Goal: Information Seeking & Learning: Learn about a topic

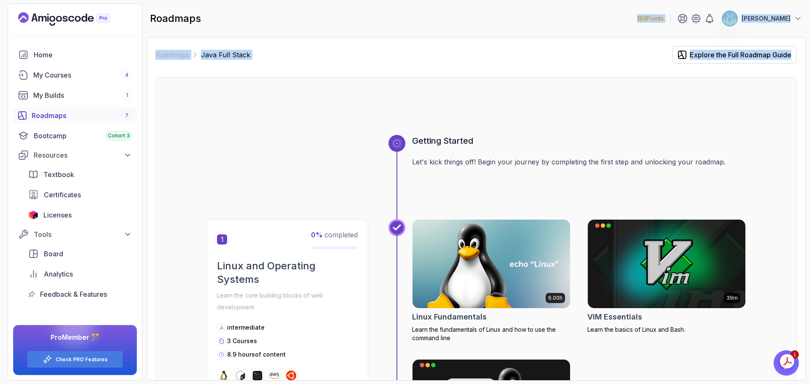
click at [808, 75] on html "189 Points Vijay Home My Courses 4 My Builds 1 Roadmaps 7 Bootcamp Cohort 3 Res…" at bounding box center [404, 192] width 809 height 384
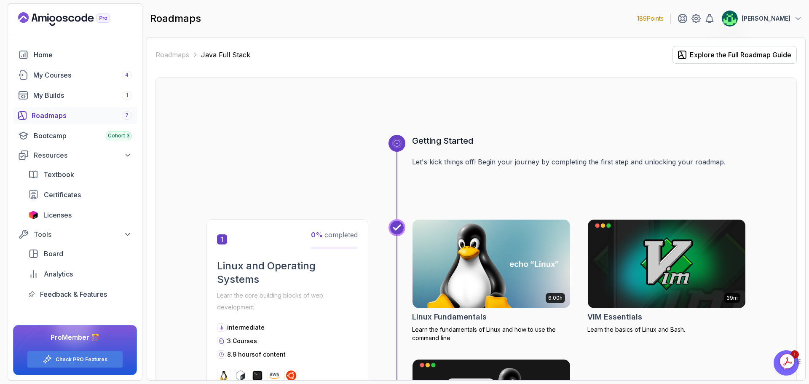
click at [800, 363] on icon at bounding box center [799, 362] width 1 height 1
drag, startPoint x: 800, startPoint y: 364, endPoint x: 766, endPoint y: 214, distance: 153.3
click at [766, 214] on html "189 Points Vijay Home My Courses 4 My Builds 1 Roadmaps 7 Bootcamp Cohort 3 Res…" at bounding box center [404, 192] width 809 height 384
click at [787, 361] on icon "$i18n('chat', 'chat_widget')" at bounding box center [786, 362] width 12 height 13
click at [46, 90] on div "My Builds 1" at bounding box center [82, 95] width 99 height 10
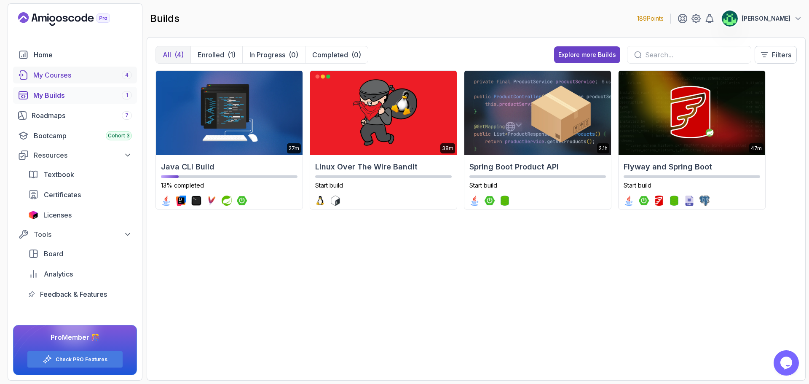
click at [60, 71] on div "My Courses 4" at bounding box center [82, 75] width 99 height 10
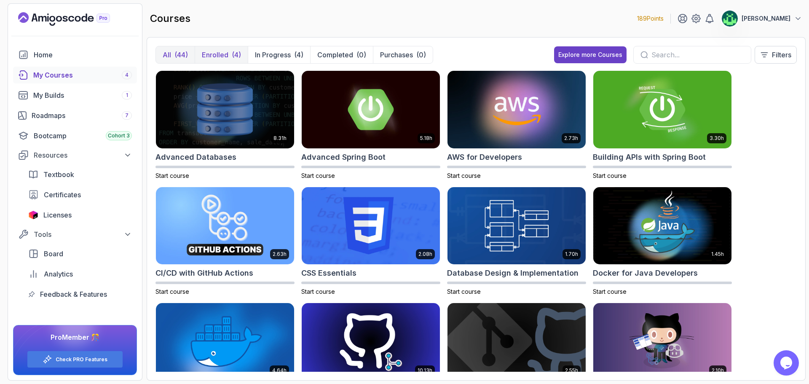
click at [224, 57] on p "Enrolled" at bounding box center [215, 55] width 27 height 10
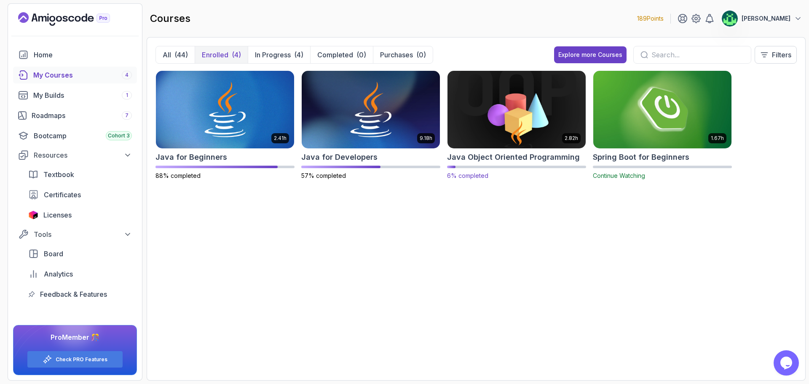
click at [506, 152] on h2 "Java Object Oriented Programming" at bounding box center [513, 157] width 133 height 12
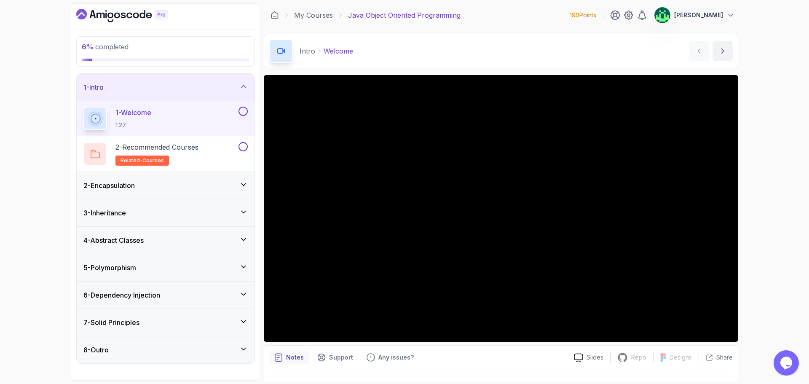
click at [171, 329] on div "7 - Solid Principles" at bounding box center [166, 322] width 178 height 27
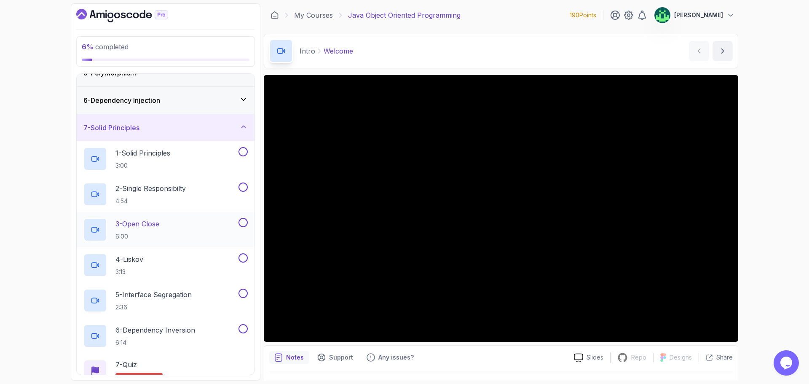
scroll to position [126, 0]
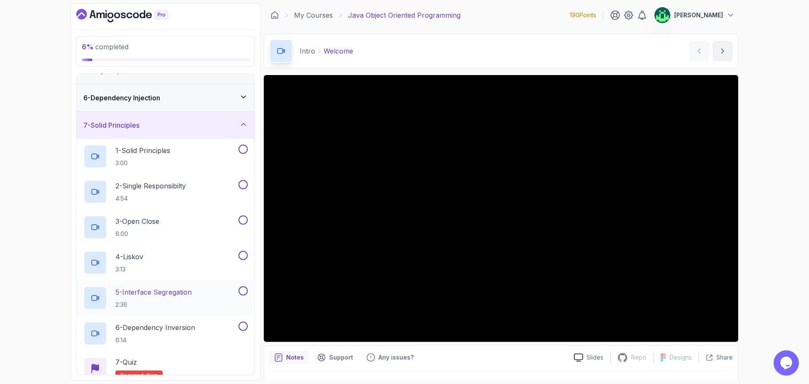
click at [184, 297] on h2 "5 - Interface Segregation 2:36" at bounding box center [153, 298] width 76 height 22
click at [183, 125] on div "7 - Solid Principles" at bounding box center [165, 125] width 164 height 10
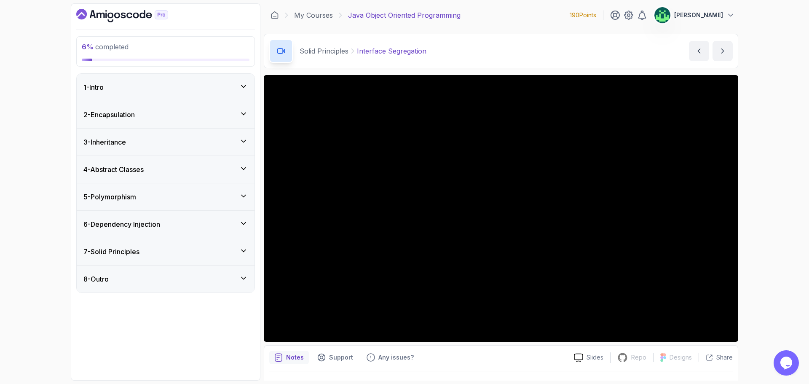
click at [149, 199] on div "5 - Polymorphism" at bounding box center [165, 197] width 164 height 10
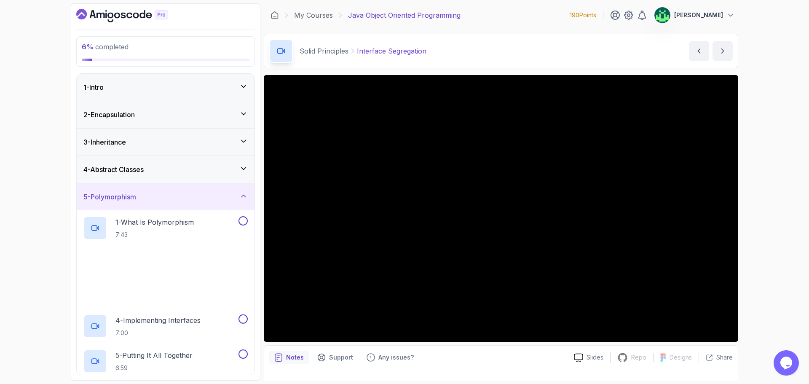
click at [156, 177] on div "4 - Abstract Classes" at bounding box center [166, 169] width 178 height 27
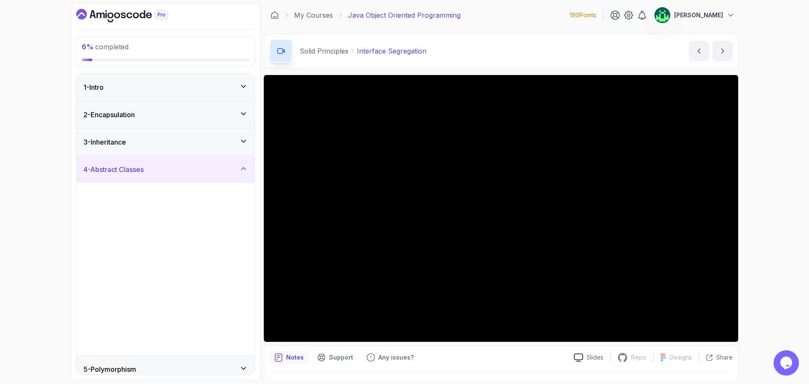
click at [153, 146] on div "3 - Inheritance" at bounding box center [165, 142] width 164 height 10
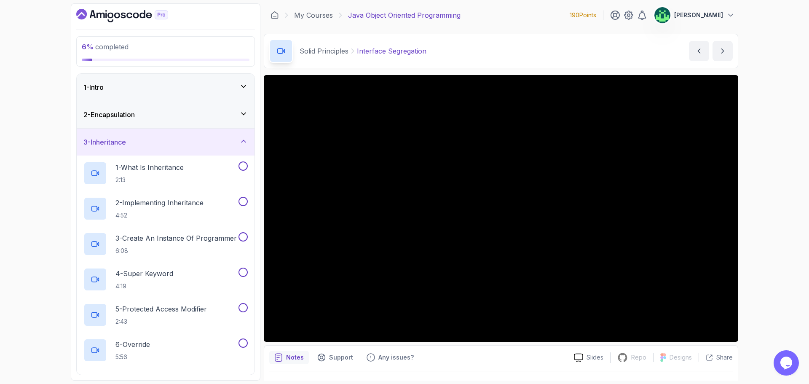
click at [160, 144] on div "3 - Inheritance" at bounding box center [165, 142] width 164 height 10
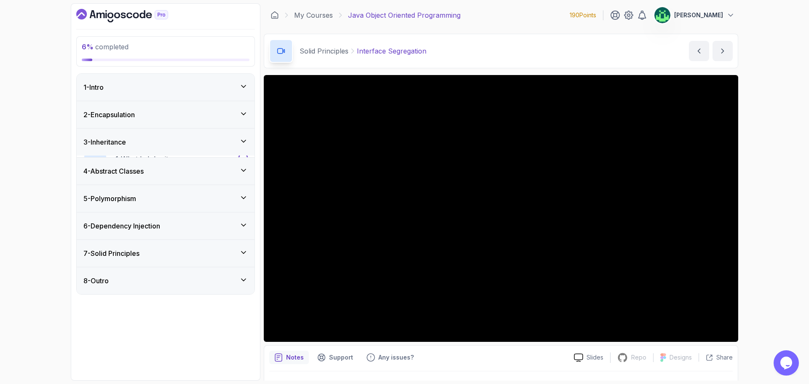
click at [161, 118] on div "2 - Encapsulation" at bounding box center [165, 115] width 164 height 10
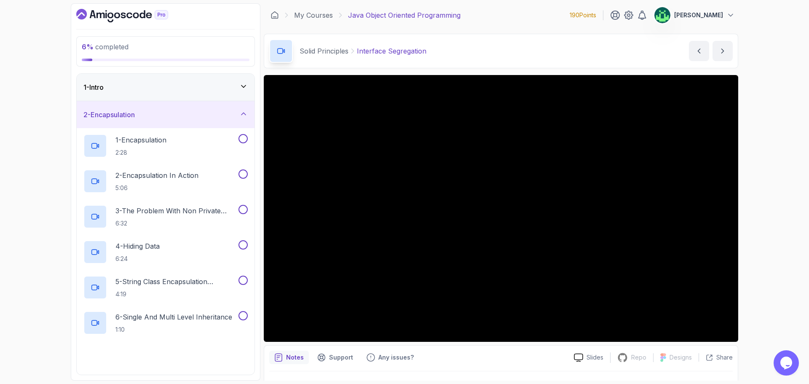
click at [163, 116] on div "2 - Encapsulation" at bounding box center [165, 115] width 164 height 10
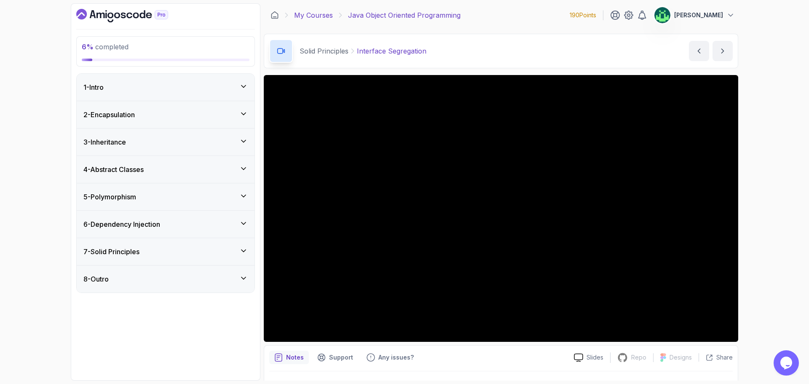
click at [325, 17] on link "My Courses" at bounding box center [313, 15] width 39 height 10
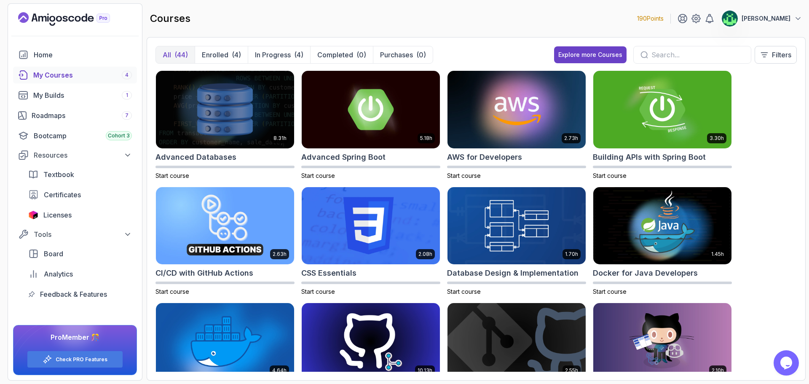
click at [667, 59] on input "text" at bounding box center [697, 55] width 93 height 10
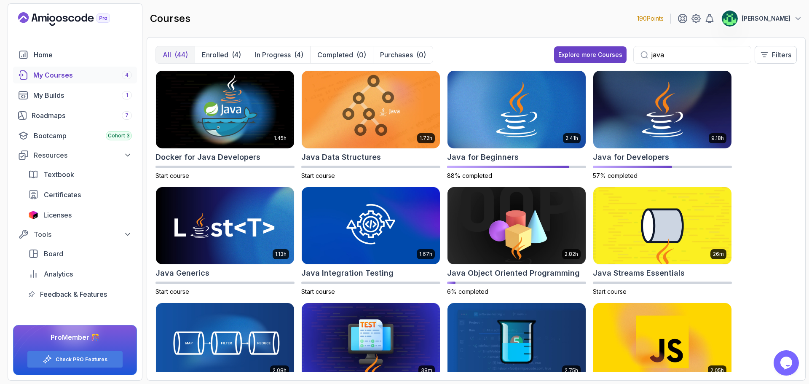
click at [659, 55] on input "java" at bounding box center [697, 55] width 93 height 10
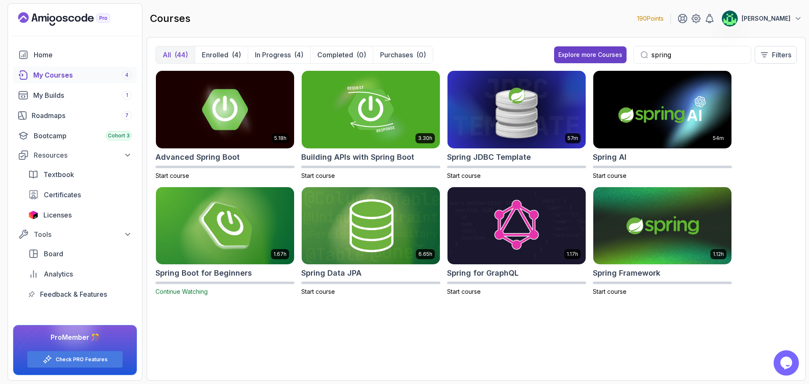
type input "spring"
drag, startPoint x: 397, startPoint y: 165, endPoint x: 367, endPoint y: 124, distance: 50.1
click at [367, 124] on img at bounding box center [370, 109] width 145 height 81
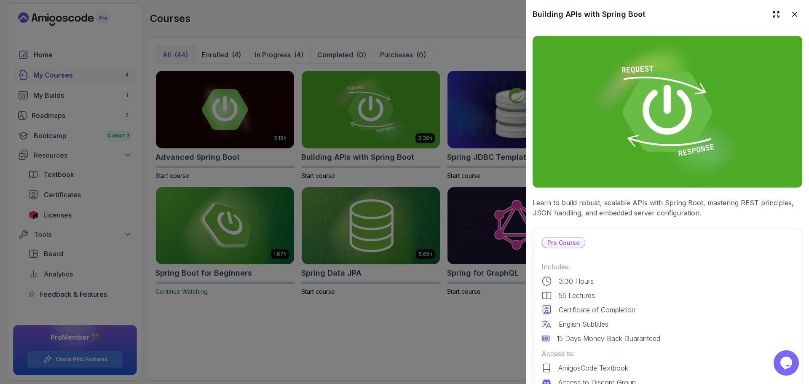
click at [608, 126] on img at bounding box center [668, 112] width 270 height 152
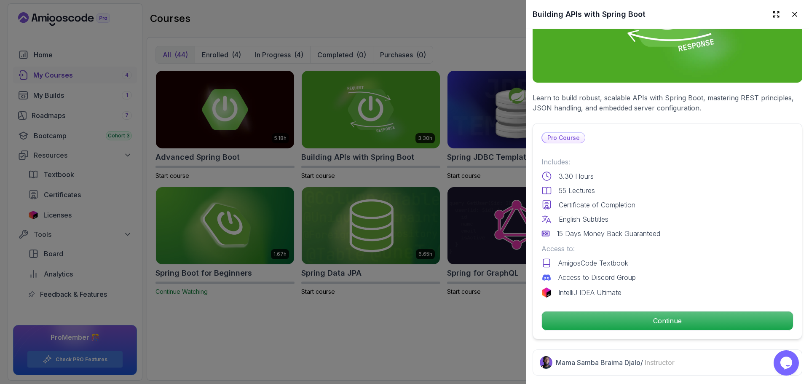
scroll to position [211, 0]
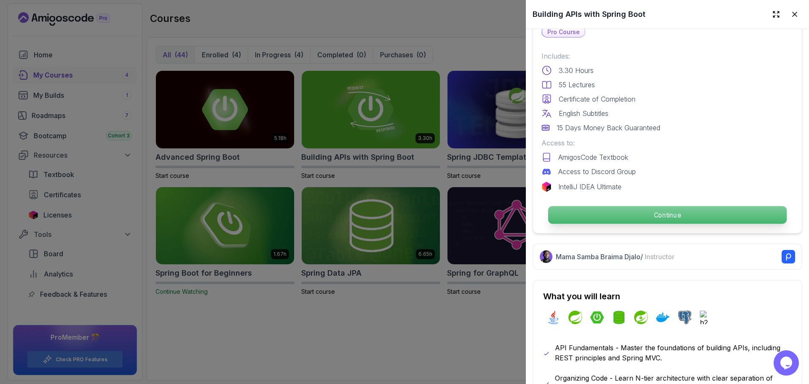
click at [672, 212] on p "Continue" at bounding box center [667, 215] width 238 height 18
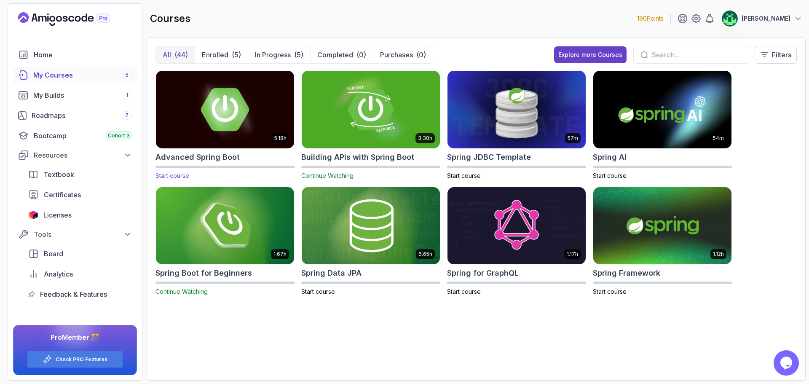
click at [230, 158] on h2 "Advanced Spring Boot" at bounding box center [197, 157] width 84 height 12
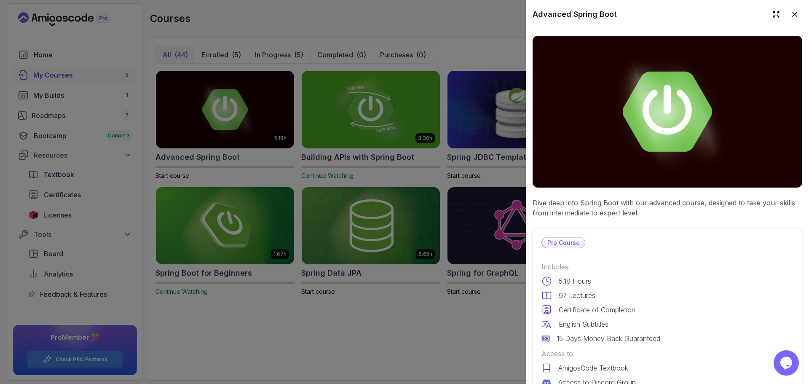
click at [566, 238] on p "Pro Course" at bounding box center [563, 243] width 43 height 10
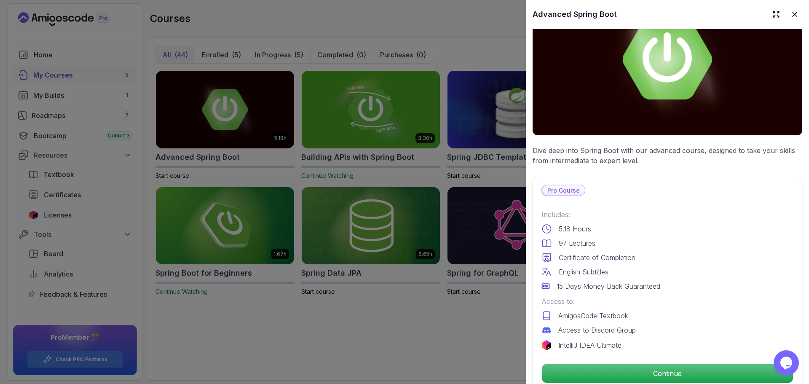
scroll to position [211, 0]
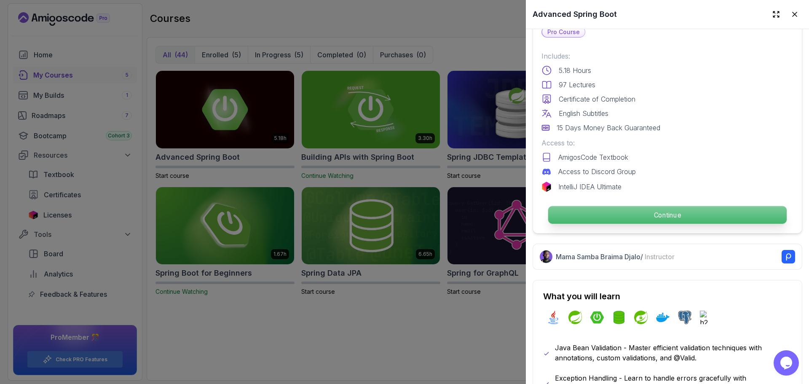
click at [655, 207] on p "Continue" at bounding box center [667, 215] width 238 height 18
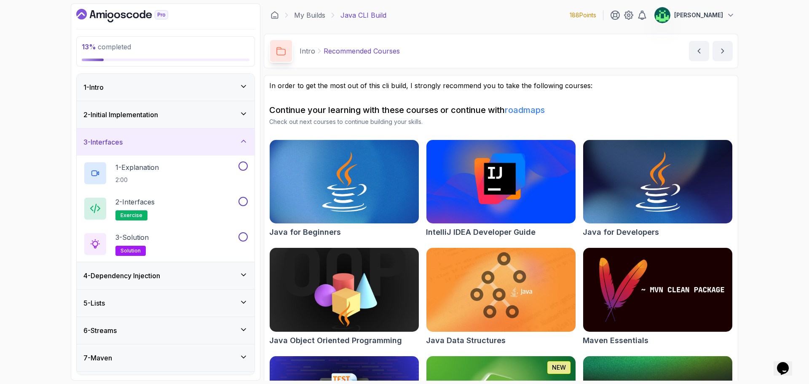
scroll to position [81, 0]
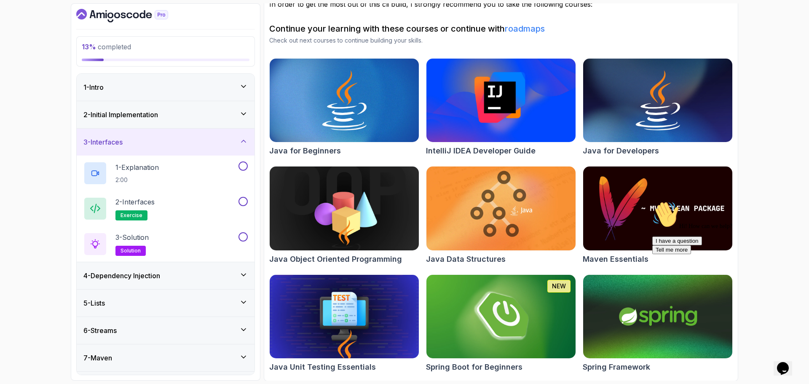
click at [157, 139] on div "3 - Interfaces" at bounding box center [165, 142] width 164 height 10
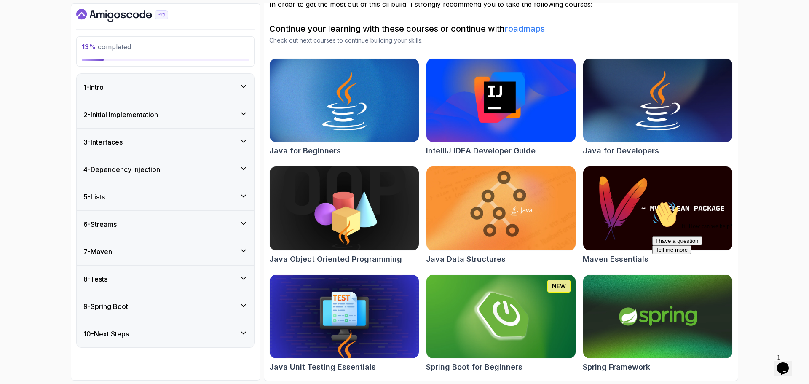
click at [167, 169] on div "4 - Dependency Injection" at bounding box center [165, 169] width 164 height 10
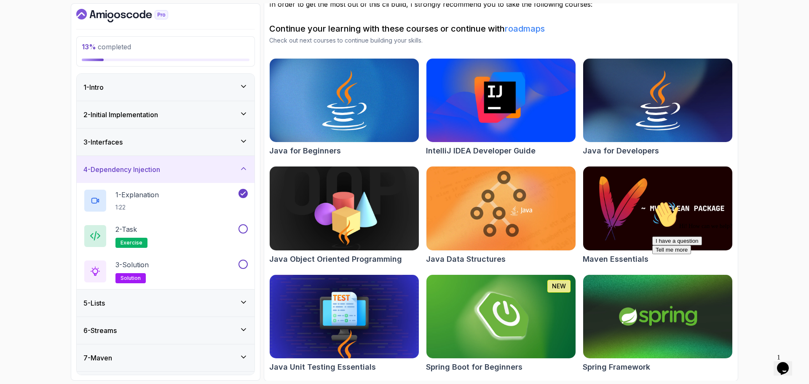
click at [165, 172] on div "4 - Dependency Injection" at bounding box center [165, 169] width 164 height 10
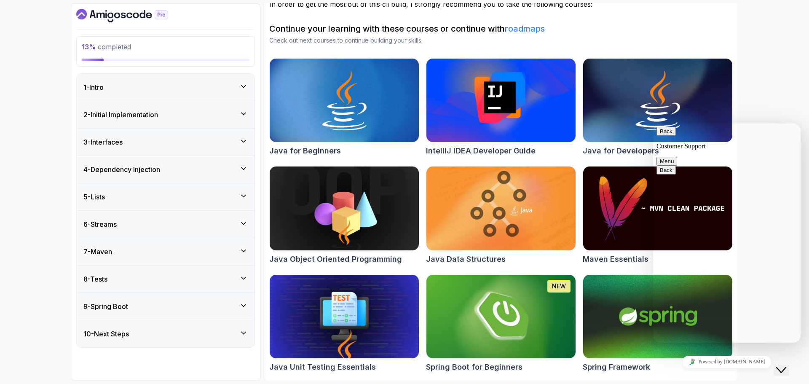
click at [677, 157] on button "Menu" at bounding box center [666, 161] width 21 height 9
click at [783, 59] on div "13 % completed 1 - Intro 2 - Initial Implementation 3 - Interfaces 4 - Dependen…" at bounding box center [404, 192] width 809 height 384
drag, startPoint x: 667, startPoint y: 134, endPoint x: 688, endPoint y: 123, distance: 23.7
click at [667, 134] on button "Back" at bounding box center [665, 131] width 19 height 9
click at [759, 56] on div "13 % completed 1 - Intro 2 - Initial Implementation 3 - Interfaces 4 - Dependen…" at bounding box center [404, 192] width 809 height 384
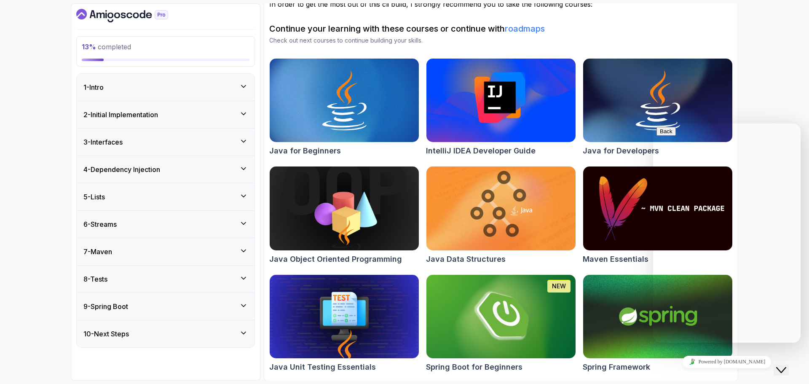
click at [786, 366] on icon "Close Chat This icon closes the chat window." at bounding box center [781, 370] width 10 height 10
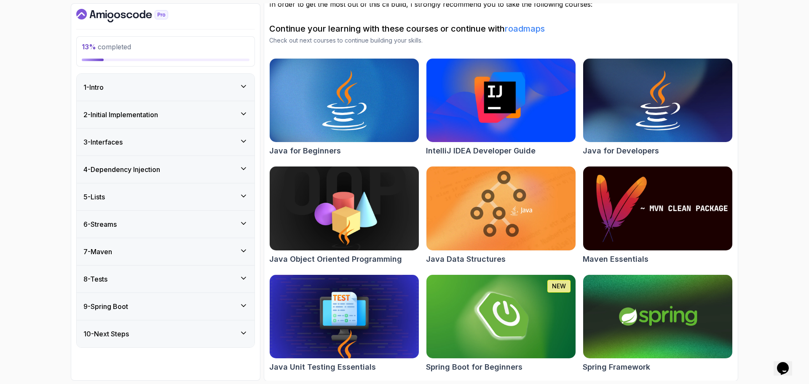
scroll to position [82, 0]
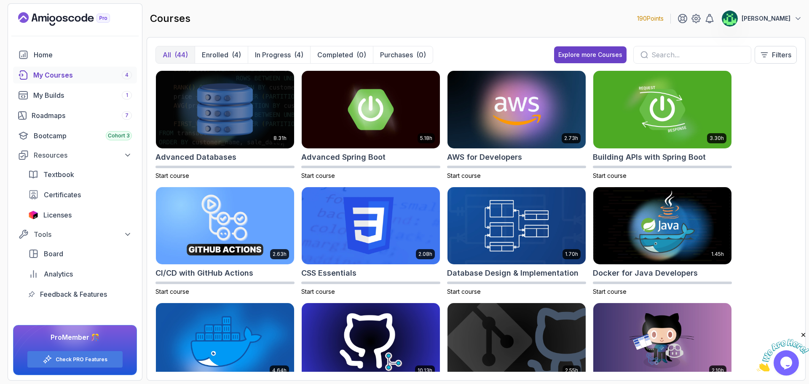
click at [173, 56] on button "All (44)" at bounding box center [175, 54] width 39 height 17
click at [654, 51] on input "text" at bounding box center [697, 55] width 93 height 10
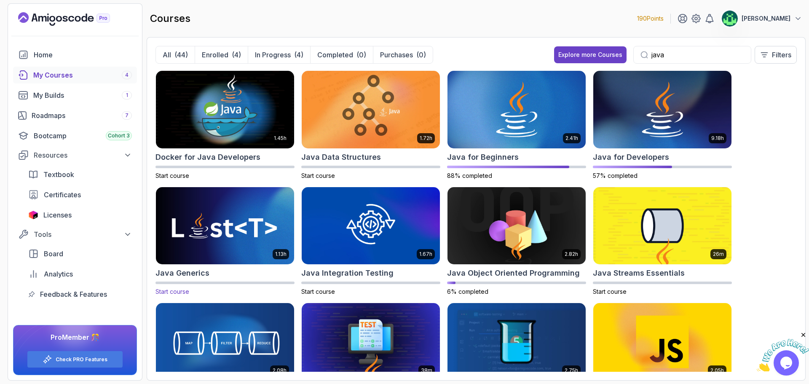
type input "java"
click at [278, 59] on p "In Progress" at bounding box center [273, 55] width 36 height 10
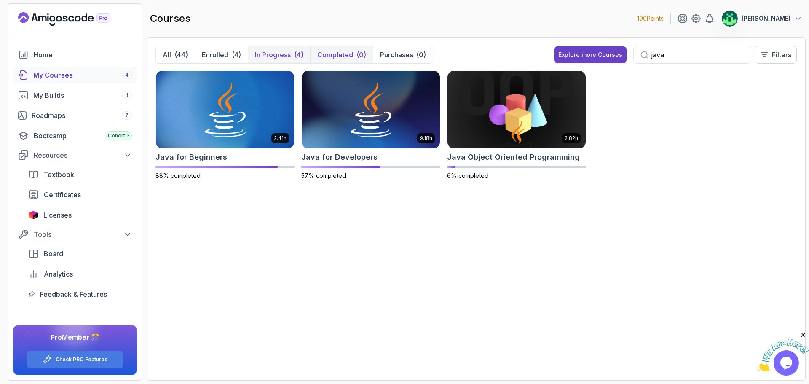
click at [334, 58] on p "Completed" at bounding box center [335, 55] width 36 height 10
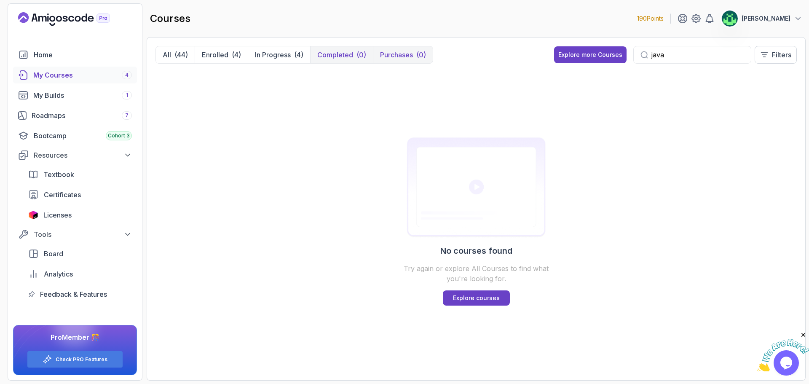
click at [404, 56] on p "Purchases" at bounding box center [396, 55] width 33 height 10
click at [343, 56] on p "Completed" at bounding box center [335, 55] width 36 height 10
click at [479, 56] on icon at bounding box center [481, 55] width 8 height 8
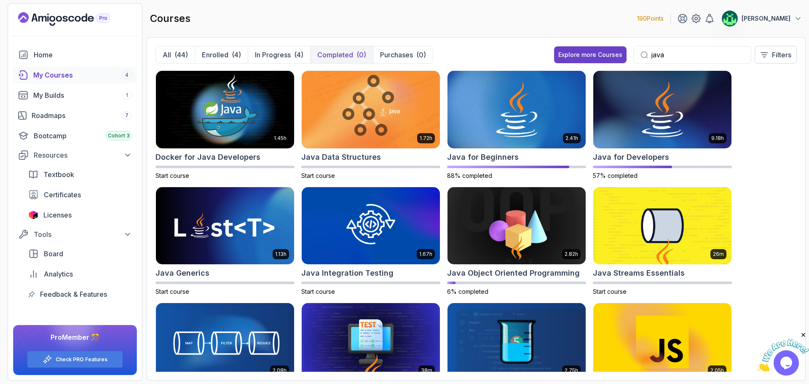
click at [351, 52] on p "Completed" at bounding box center [335, 55] width 36 height 10
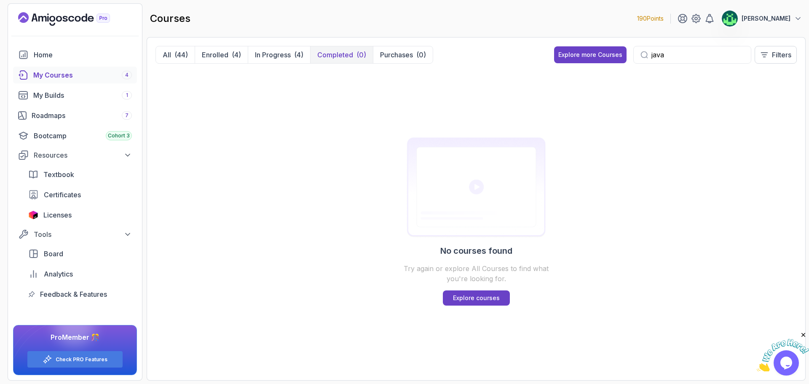
click at [341, 57] on p "Completed" at bounding box center [335, 55] width 36 height 10
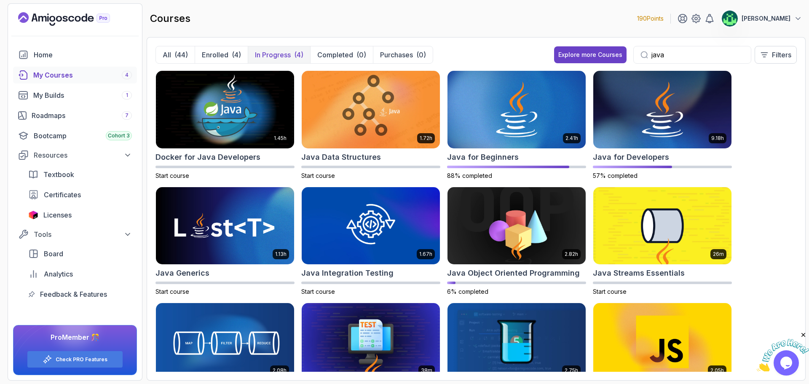
click at [274, 54] on p "In Progress" at bounding box center [273, 55] width 36 height 10
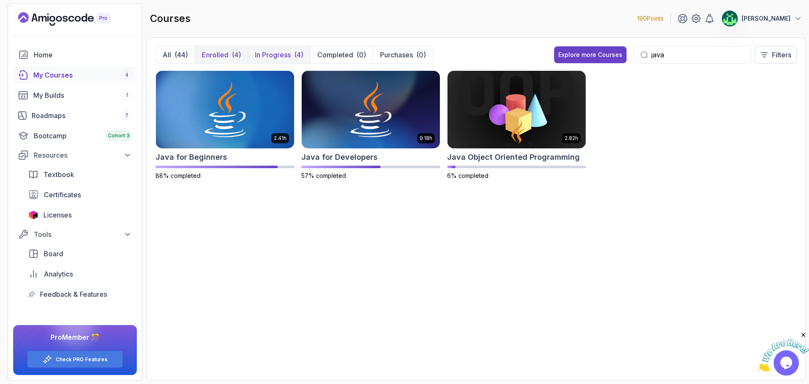
click at [204, 54] on p "Enrolled" at bounding box center [215, 55] width 27 height 10
click at [171, 50] on button "All (44)" at bounding box center [175, 54] width 39 height 17
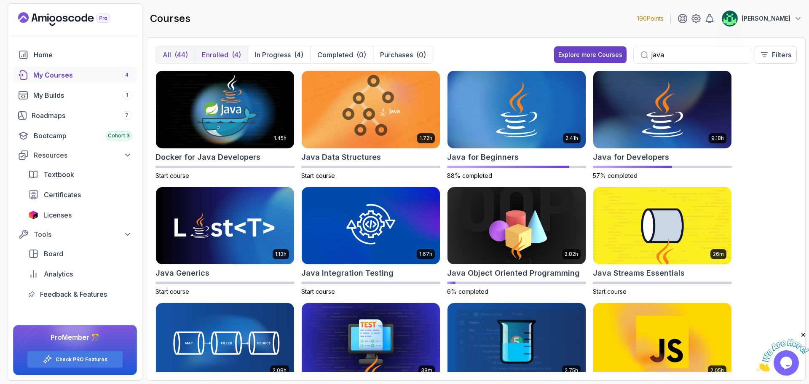
click at [211, 53] on p "Enrolled" at bounding box center [215, 55] width 27 height 10
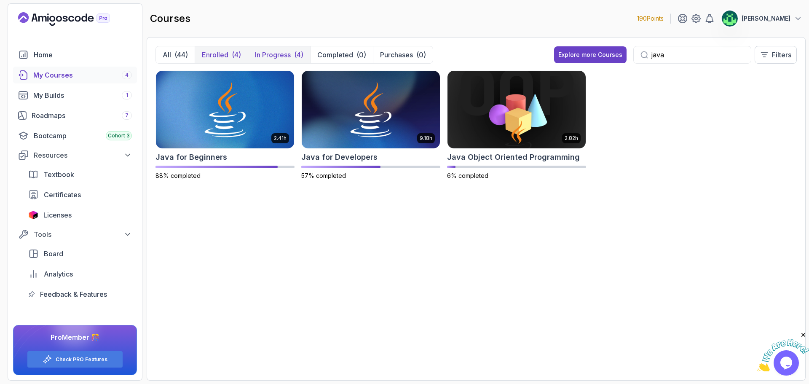
click at [283, 51] on p "In Progress" at bounding box center [273, 55] width 36 height 10
click at [234, 57] on div "(4)" at bounding box center [236, 55] width 9 height 10
click at [277, 57] on p "In Progress" at bounding box center [273, 55] width 36 height 10
click at [354, 163] on div "9.18h Java for Developers 57% completed" at bounding box center [370, 125] width 139 height 110
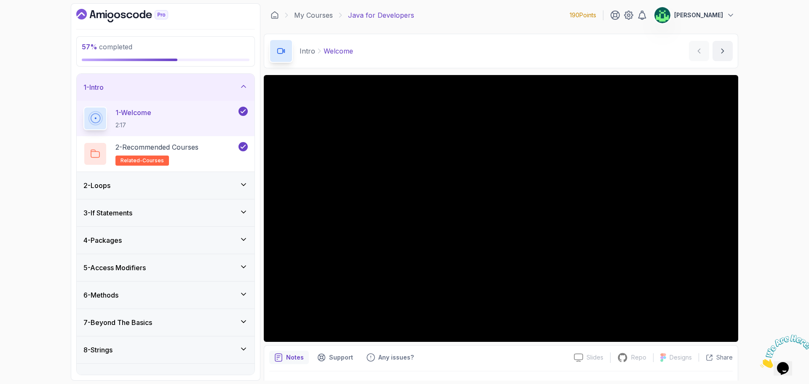
click at [226, 88] on div "1 - Intro" at bounding box center [165, 87] width 164 height 10
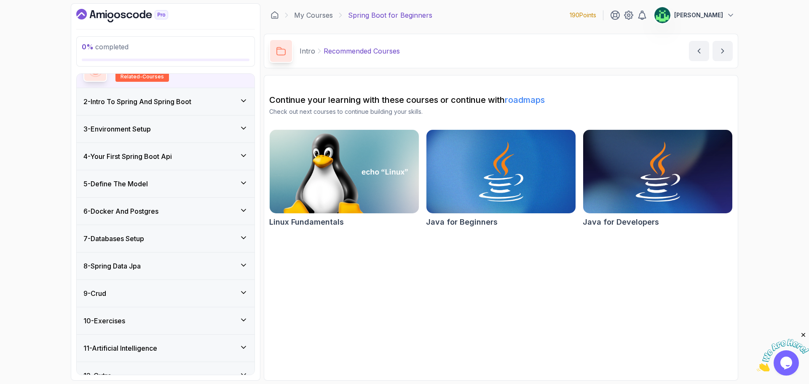
scroll to position [84, 0]
click at [193, 186] on div "5 - Define The Model" at bounding box center [165, 183] width 164 height 10
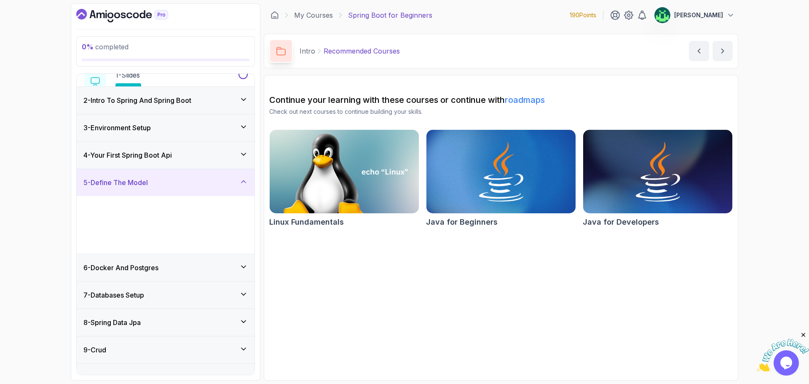
scroll to position [27, 0]
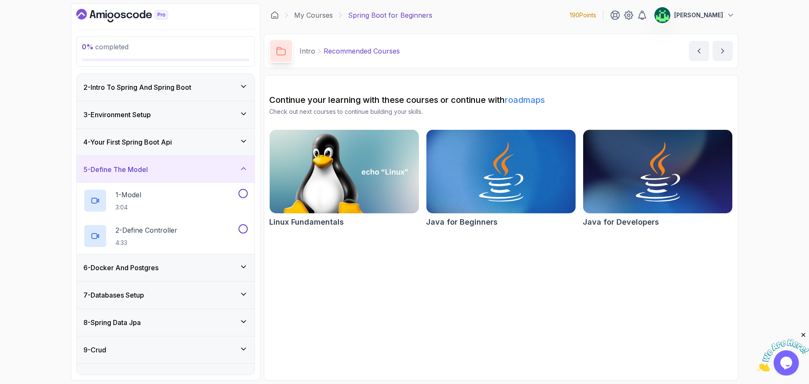
click at [192, 174] on div "5 - Define The Model" at bounding box center [165, 169] width 164 height 10
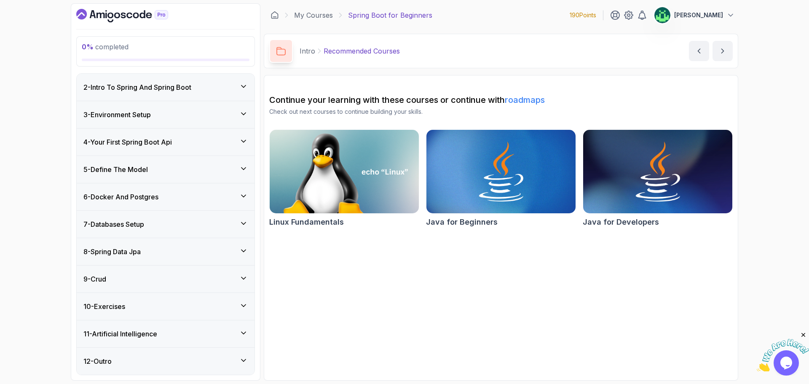
click at [186, 199] on div "6 - Docker And Postgres" at bounding box center [165, 197] width 164 height 10
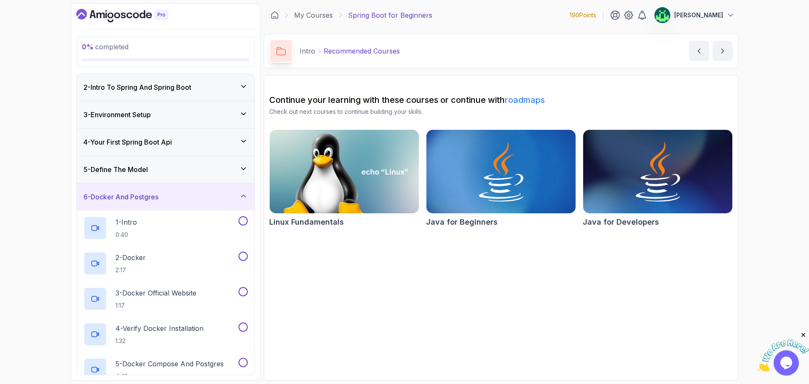
click at [186, 199] on div "6 - Docker And Postgres" at bounding box center [165, 197] width 164 height 10
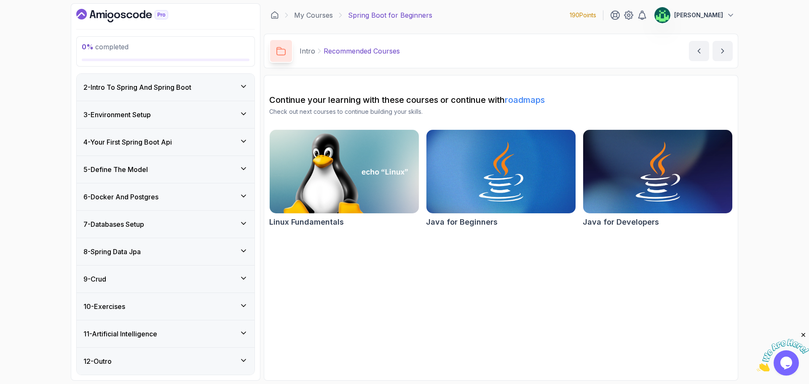
click at [188, 223] on div "7 - Databases Setup" at bounding box center [165, 224] width 164 height 10
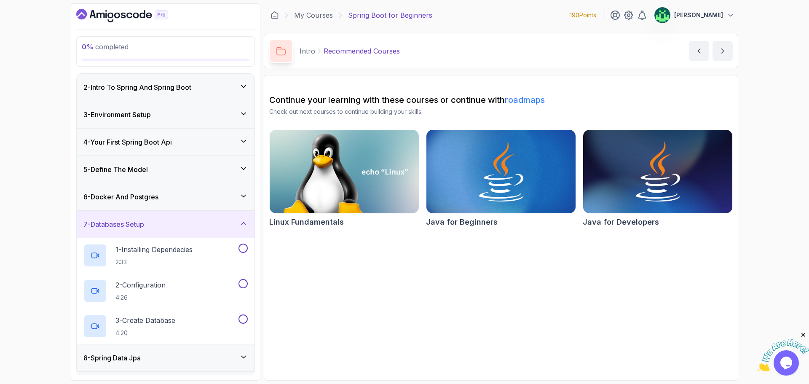
click at [188, 223] on div "7 - Databases Setup" at bounding box center [165, 224] width 164 height 10
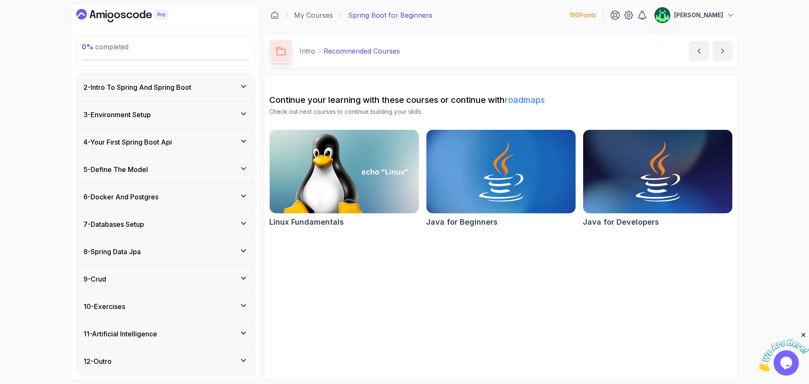
click at [188, 223] on div "7 - Databases Setup" at bounding box center [165, 224] width 164 height 10
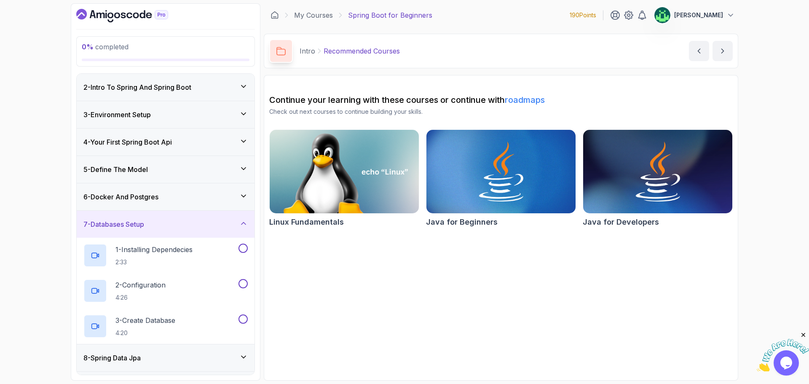
click at [188, 223] on div "7 - Databases Setup" at bounding box center [165, 224] width 164 height 10
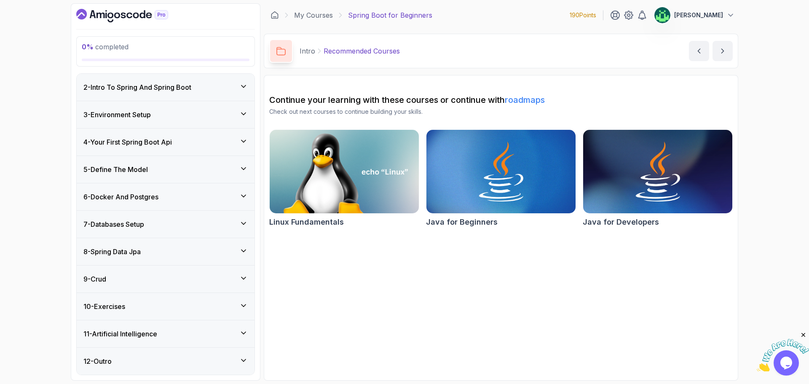
click at [721, 16] on p "[PERSON_NAME]" at bounding box center [698, 15] width 49 height 8
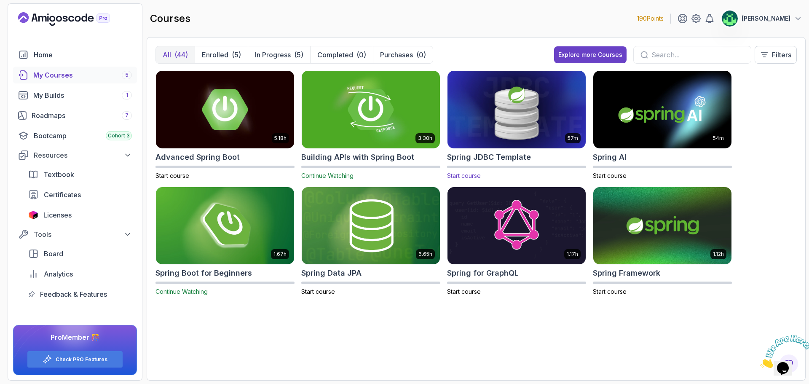
click at [529, 133] on img at bounding box center [516, 109] width 145 height 81
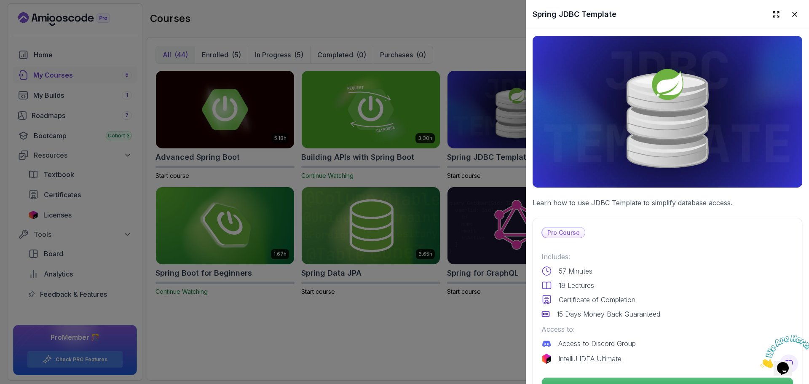
scroll to position [126, 0]
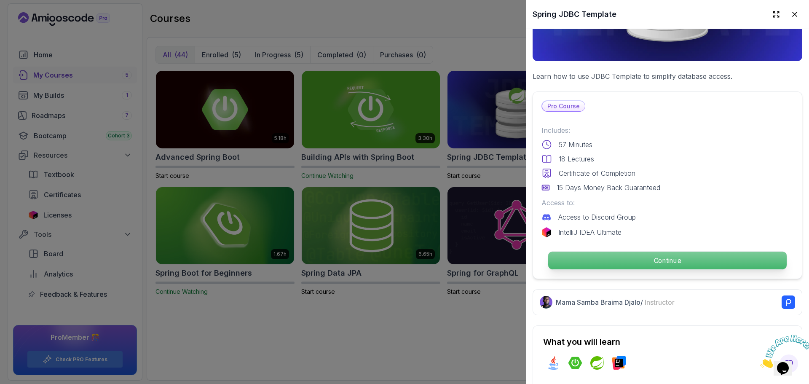
click at [680, 257] on p "Continue" at bounding box center [667, 261] width 238 height 18
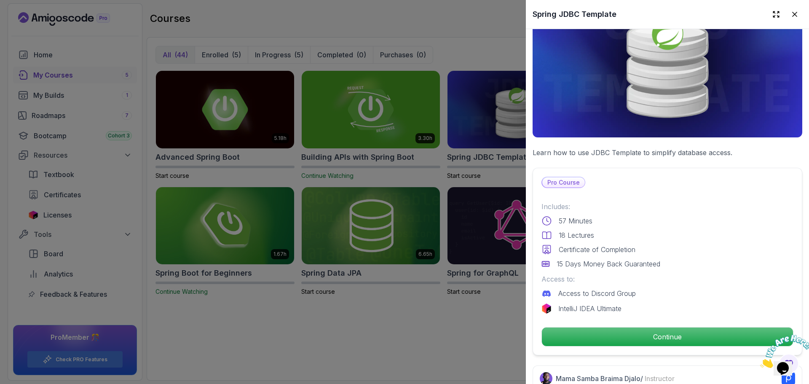
scroll to position [0, 0]
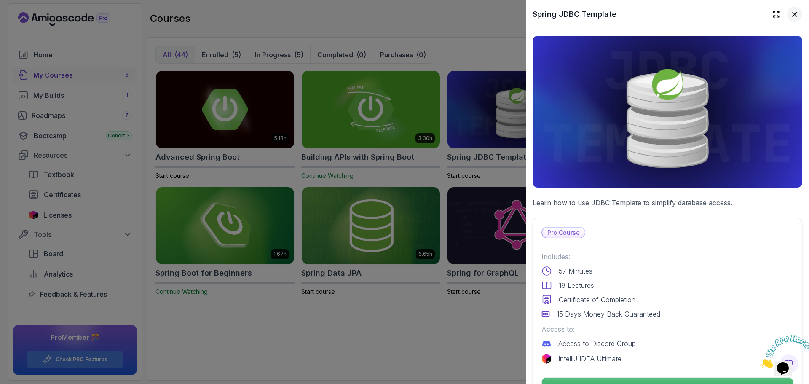
click at [793, 14] on button at bounding box center [794, 14] width 15 height 15
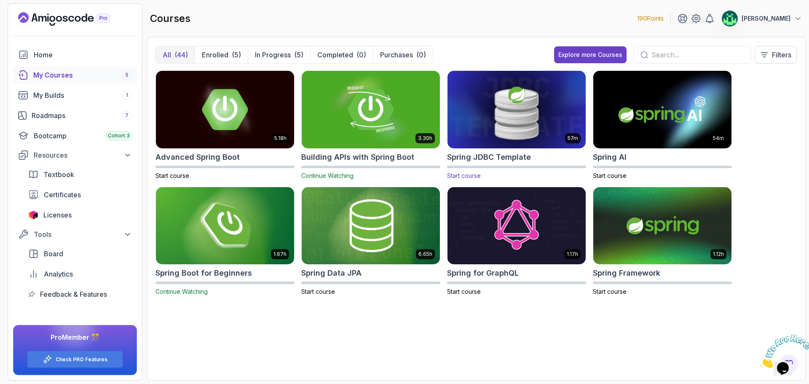
click at [511, 125] on img at bounding box center [516, 109] width 145 height 81
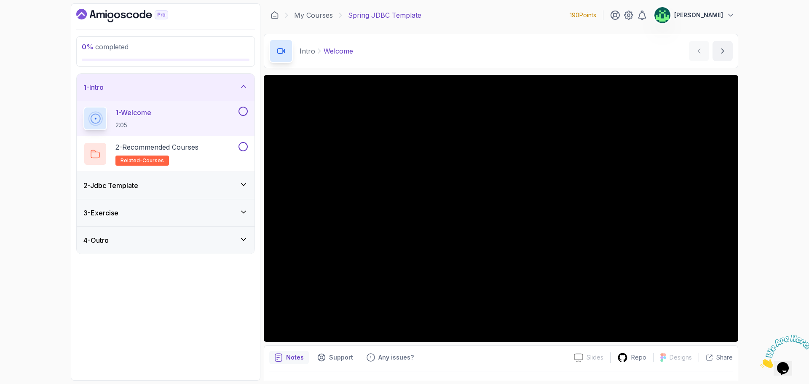
click at [172, 191] on div "2 - Jdbc Template" at bounding box center [166, 185] width 178 height 27
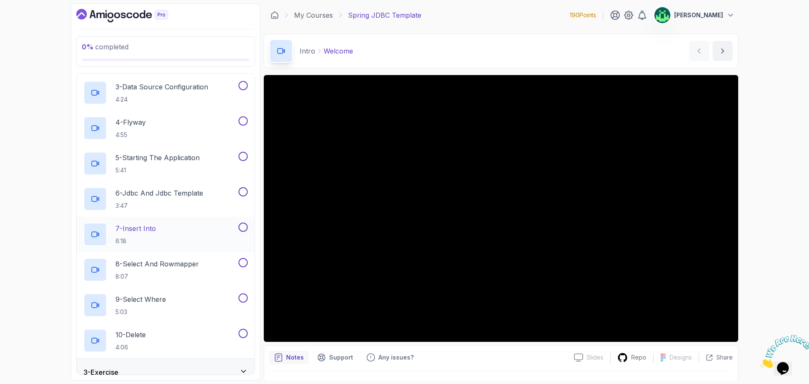
scroll to position [162, 0]
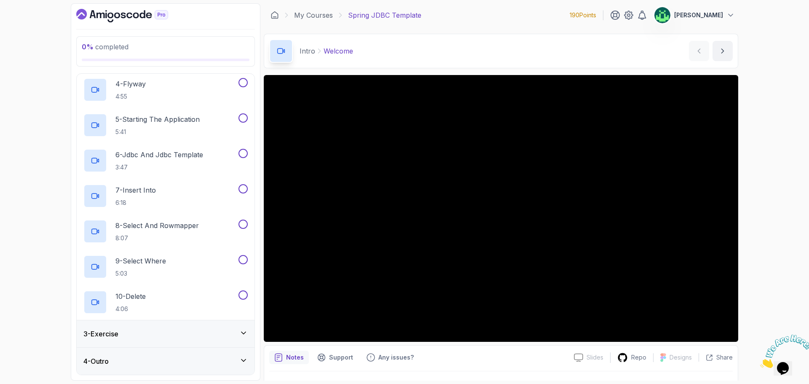
click at [167, 334] on div "3 - Exercise" at bounding box center [165, 334] width 164 height 10
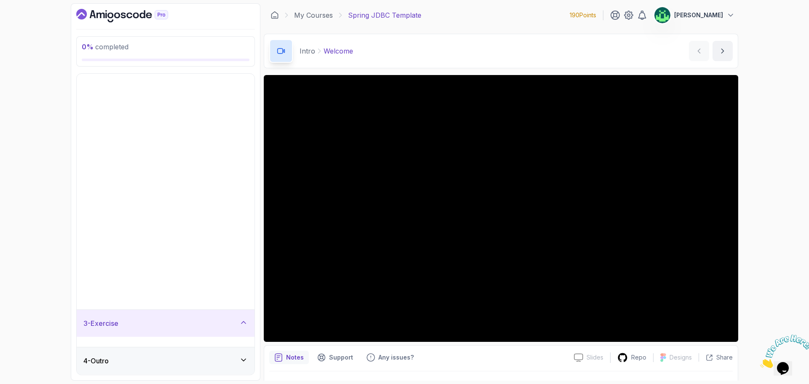
scroll to position [0, 0]
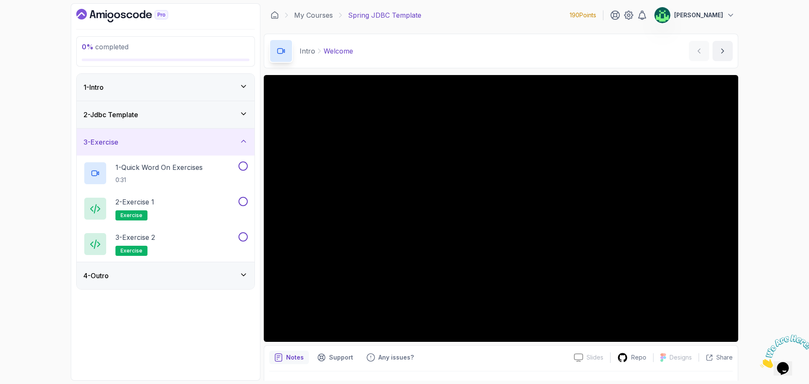
click at [194, 273] on div "4 - Outro" at bounding box center [165, 275] width 164 height 10
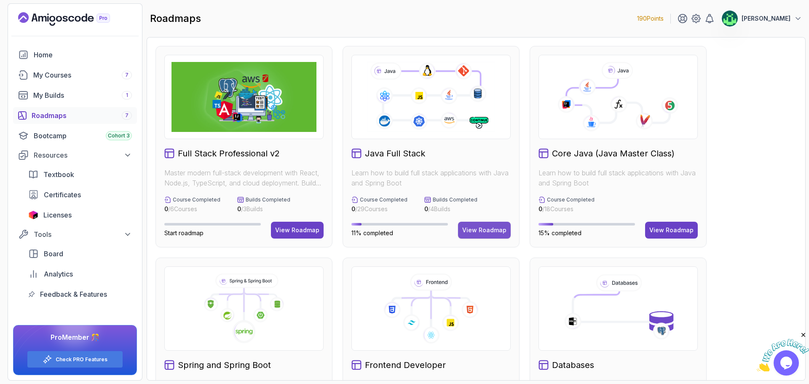
click at [493, 232] on div "View Roadmap" at bounding box center [484, 230] width 44 height 8
